Goal: Task Accomplishment & Management: Manage account settings

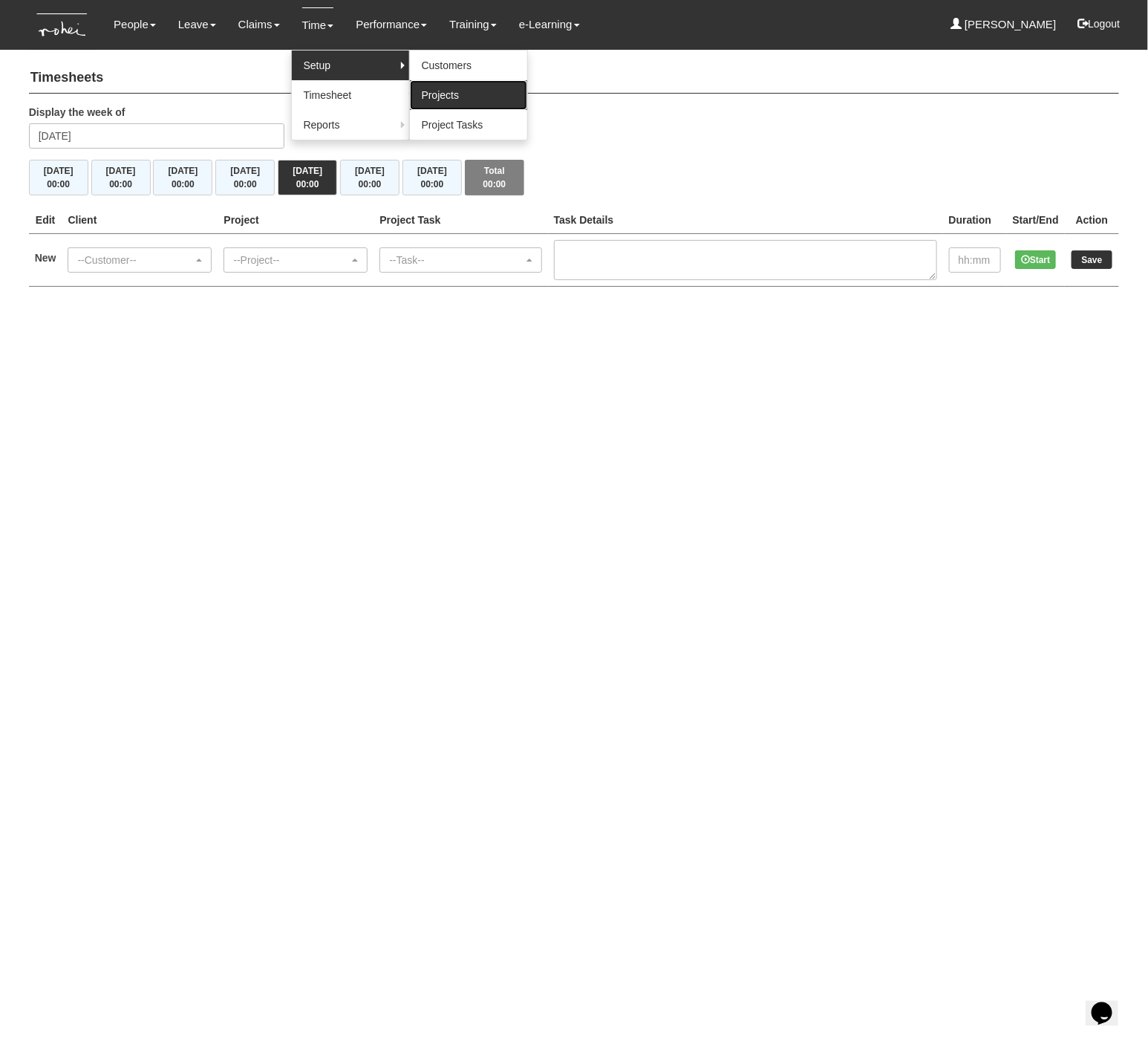
click at [432, 84] on link "Projects" at bounding box center [469, 94] width 117 height 30
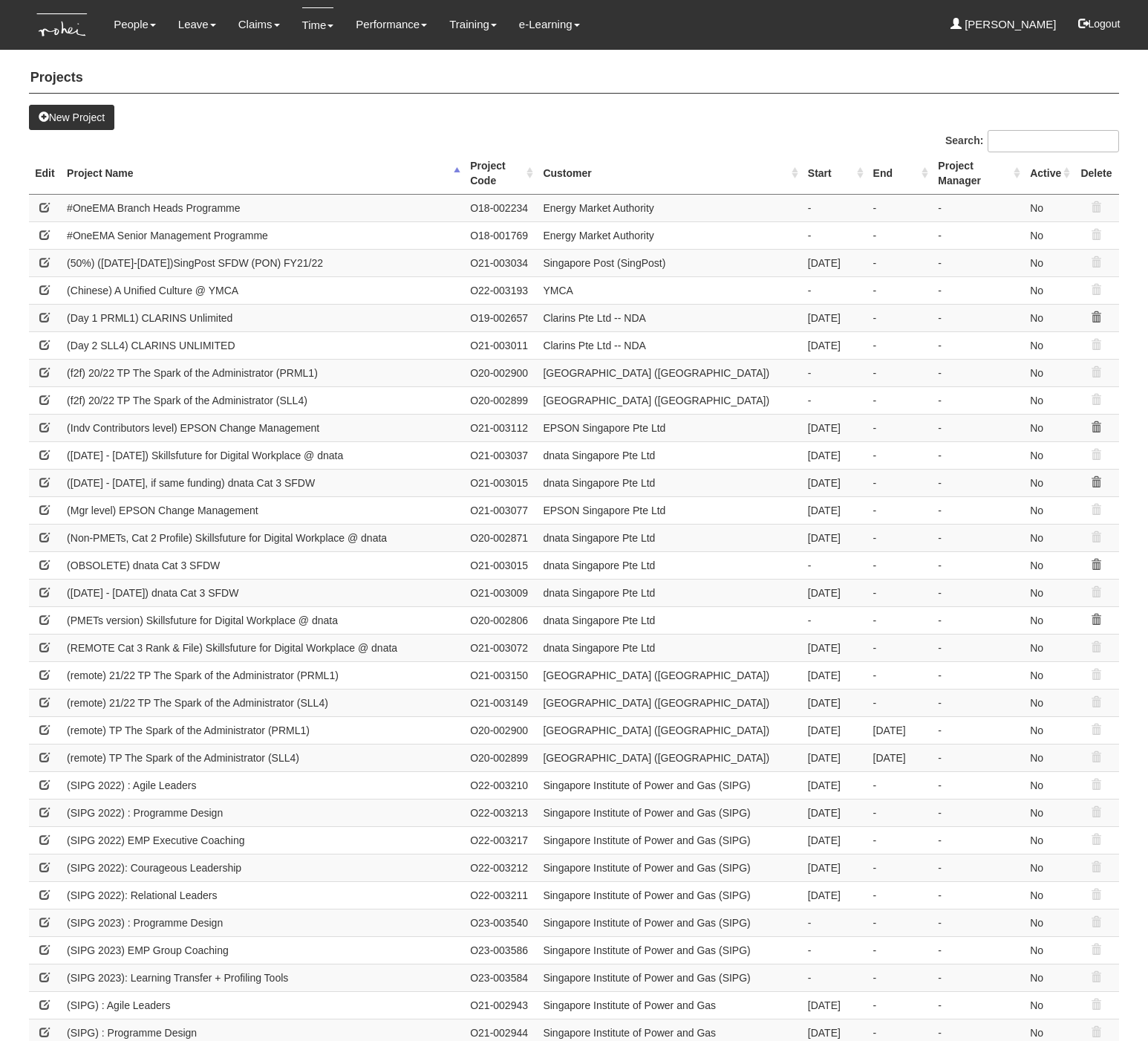
select select "50"
click at [1042, 138] on input "Search:" at bounding box center [1054, 141] width 132 height 22
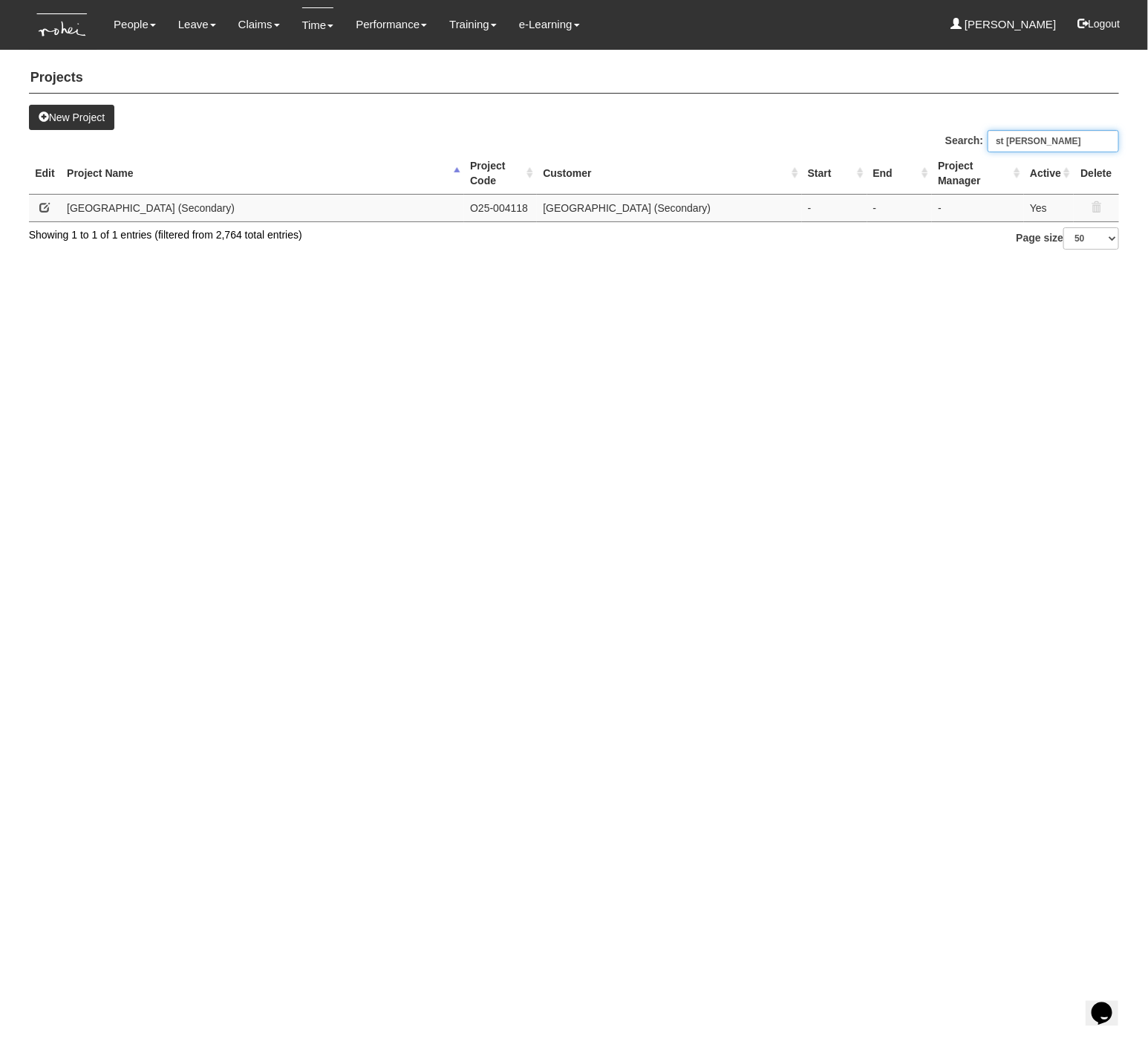
type input "st margaret"
